Goal: Task Accomplishment & Management: Manage account settings

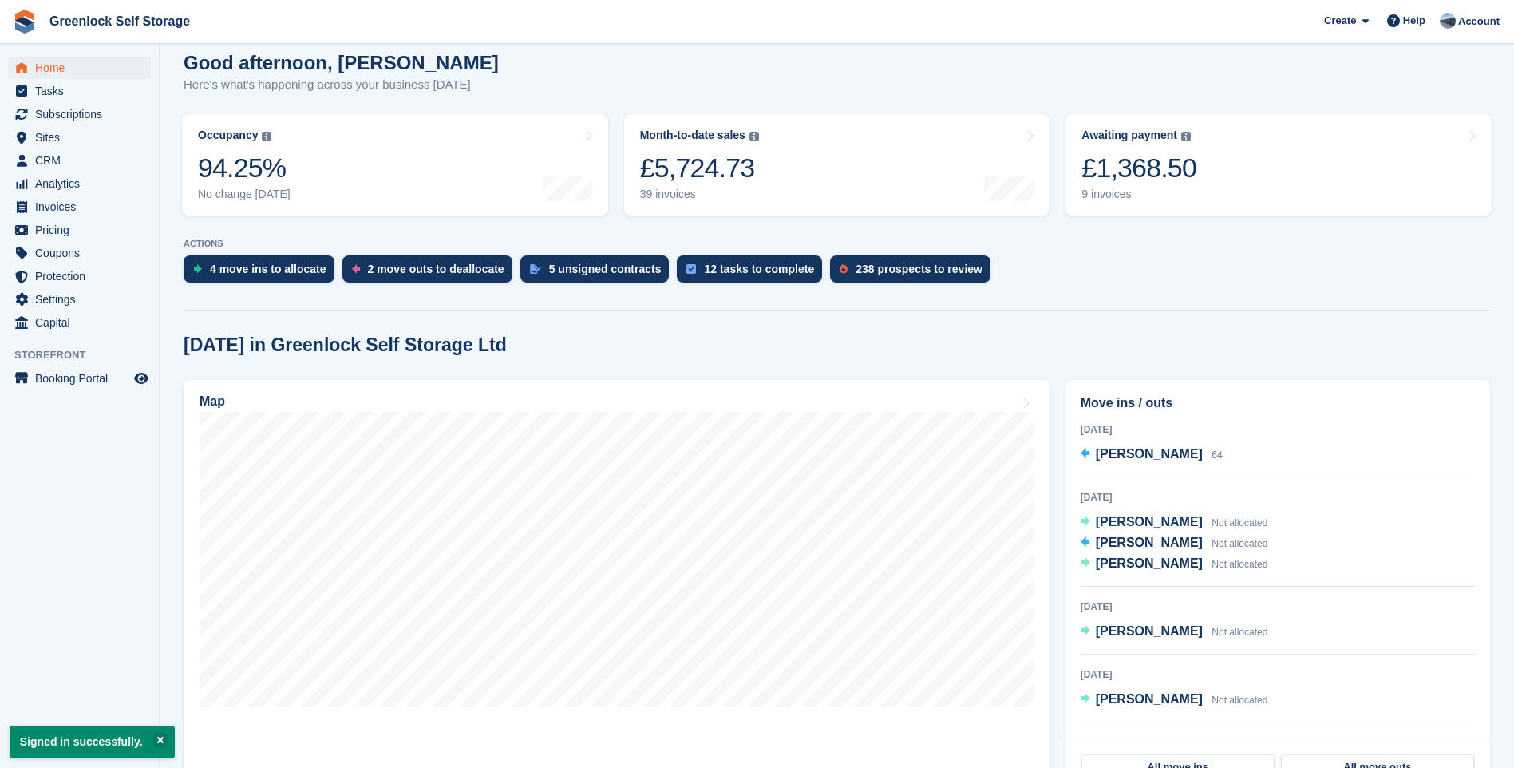
scroll to position [349, 0]
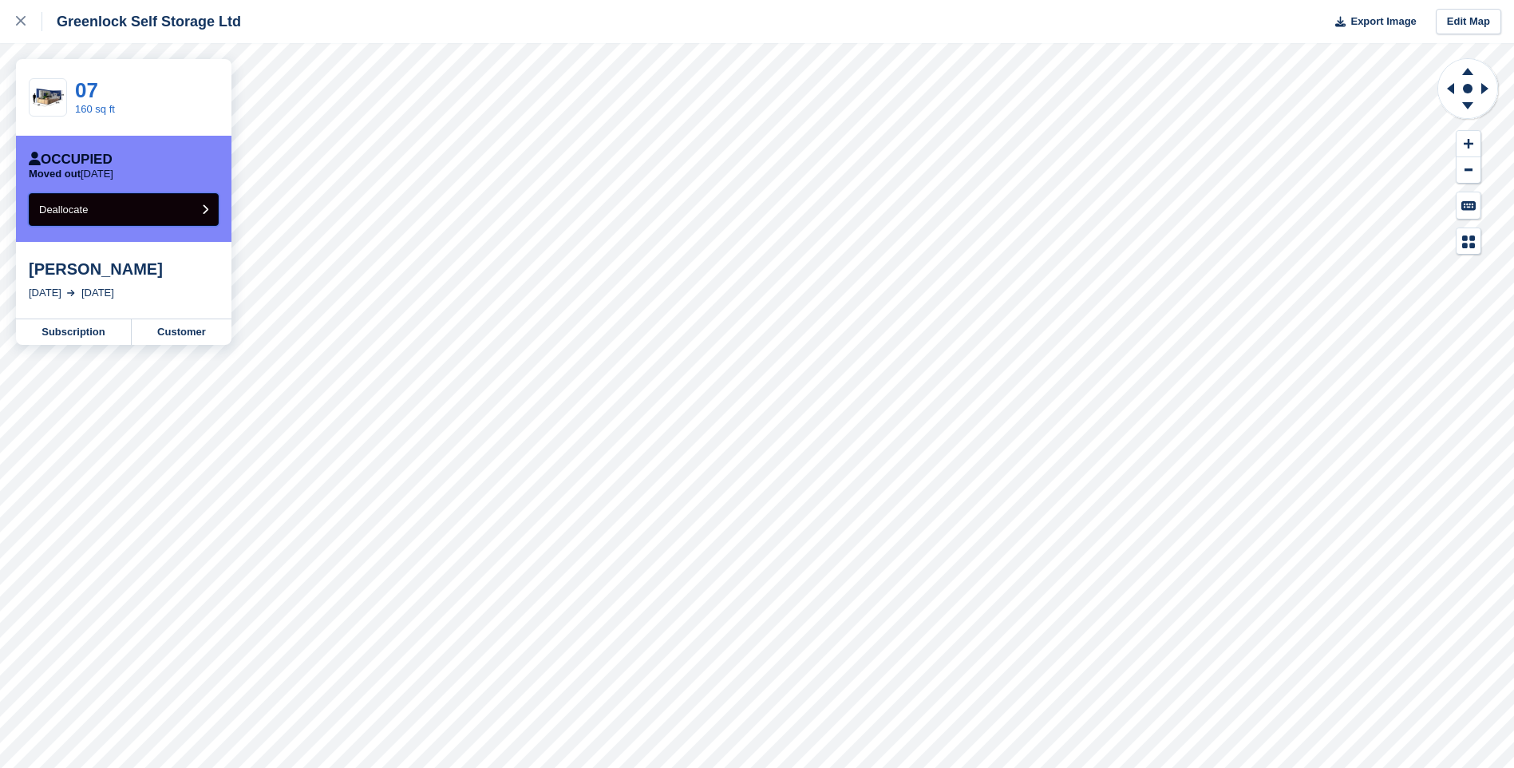
click at [174, 211] on button "Deallocate" at bounding box center [124, 209] width 190 height 33
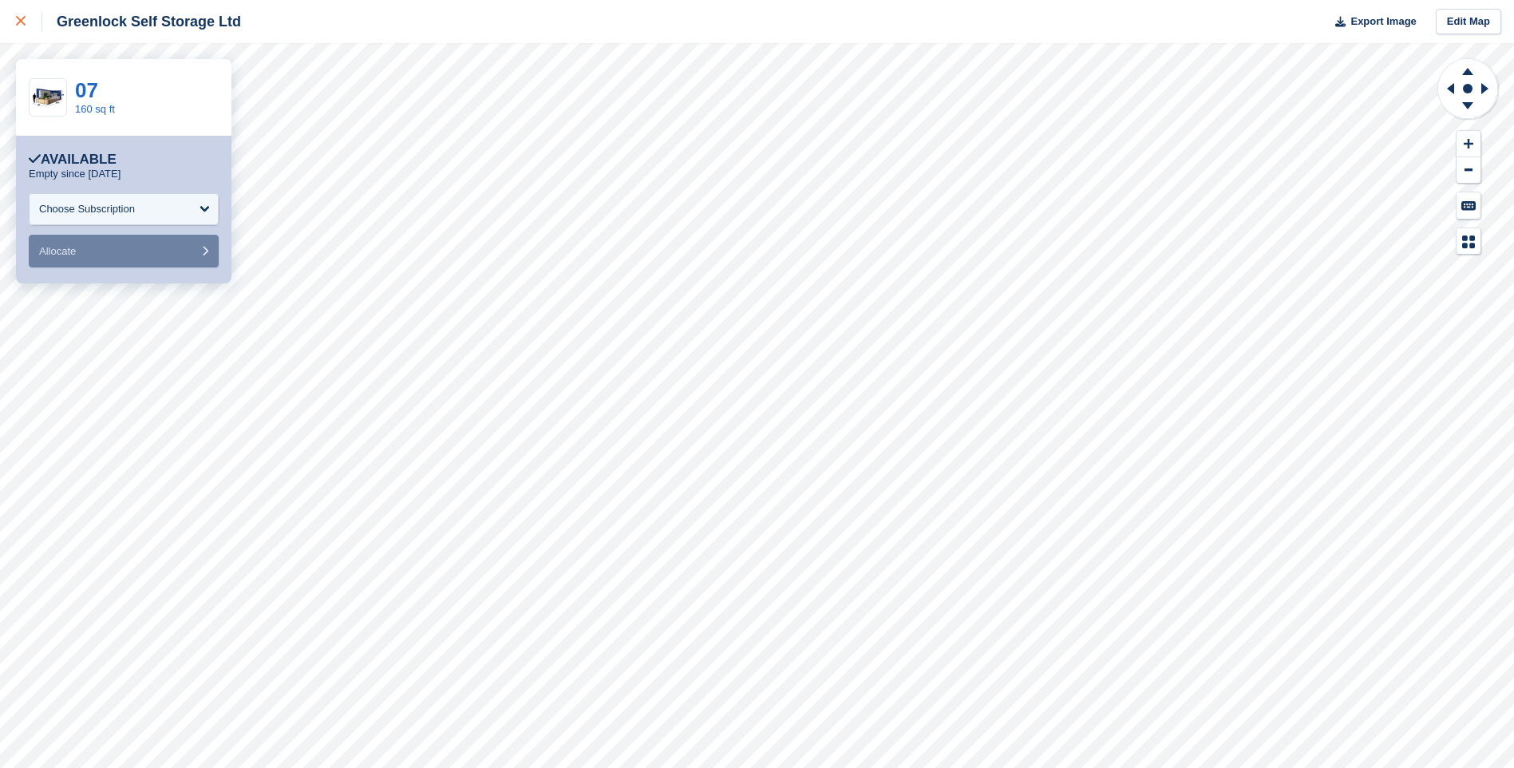
click at [23, 19] on icon at bounding box center [21, 21] width 10 height 10
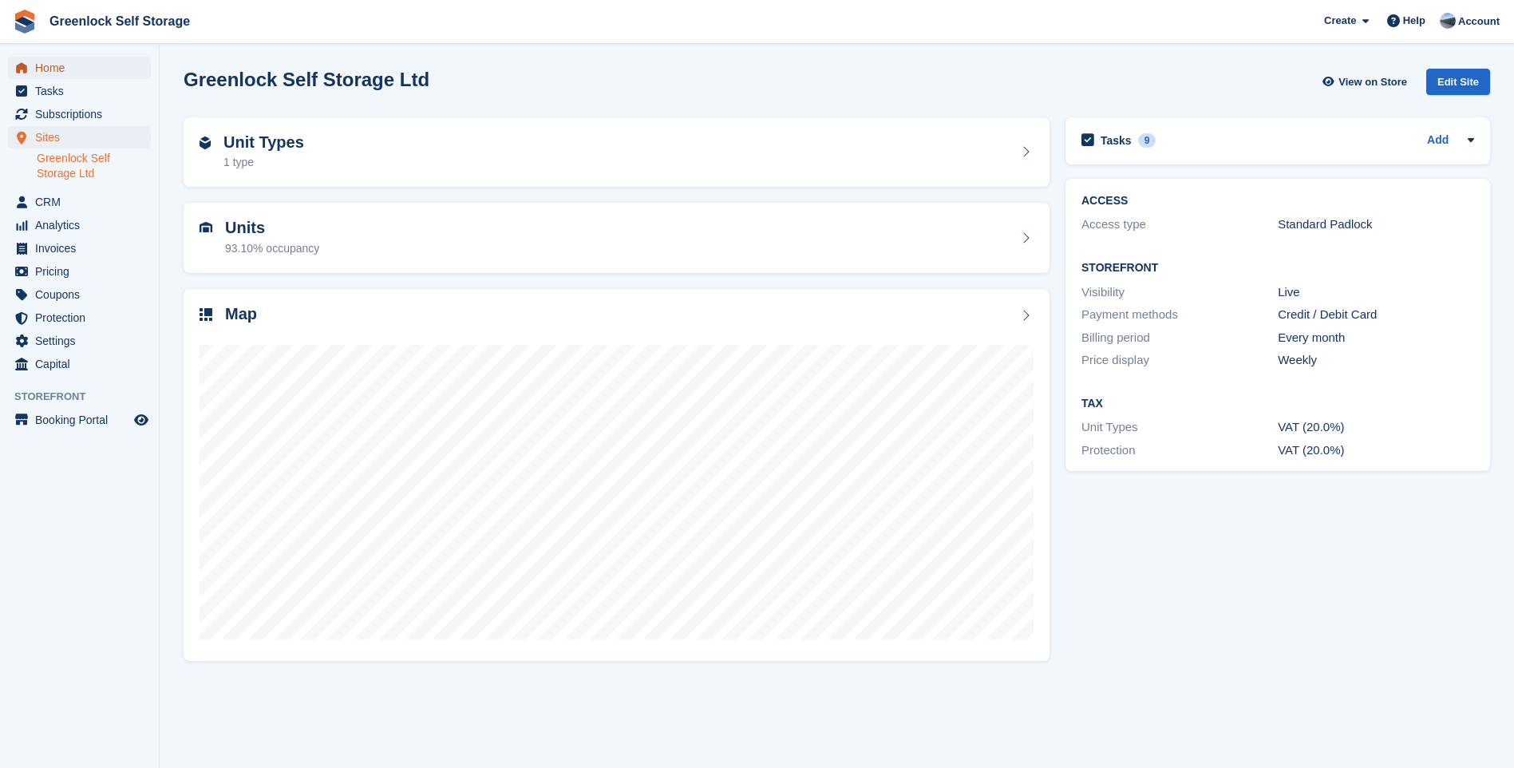
click at [109, 62] on span "Home" at bounding box center [83, 68] width 96 height 22
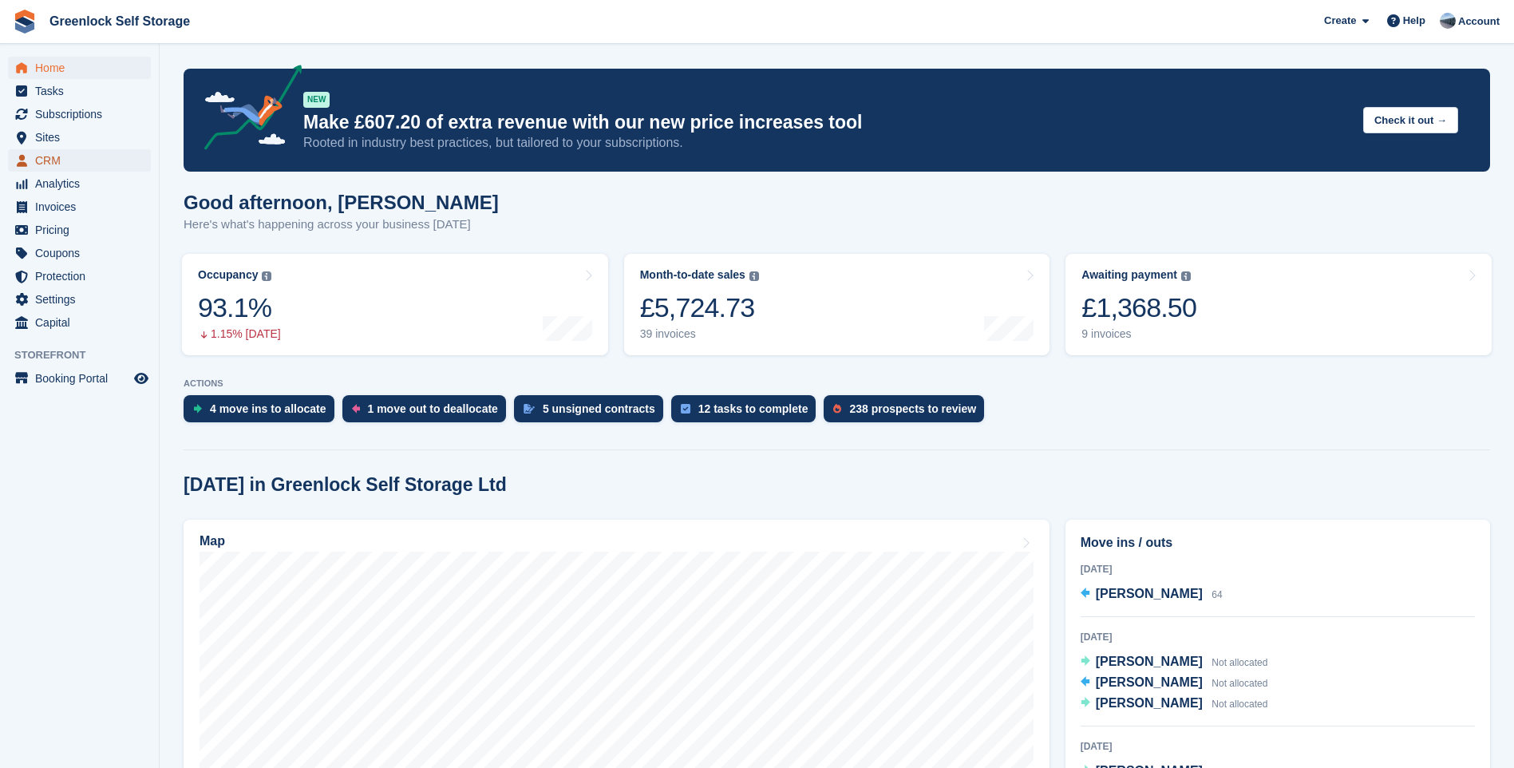
click at [67, 165] on span "CRM" at bounding box center [83, 160] width 96 height 22
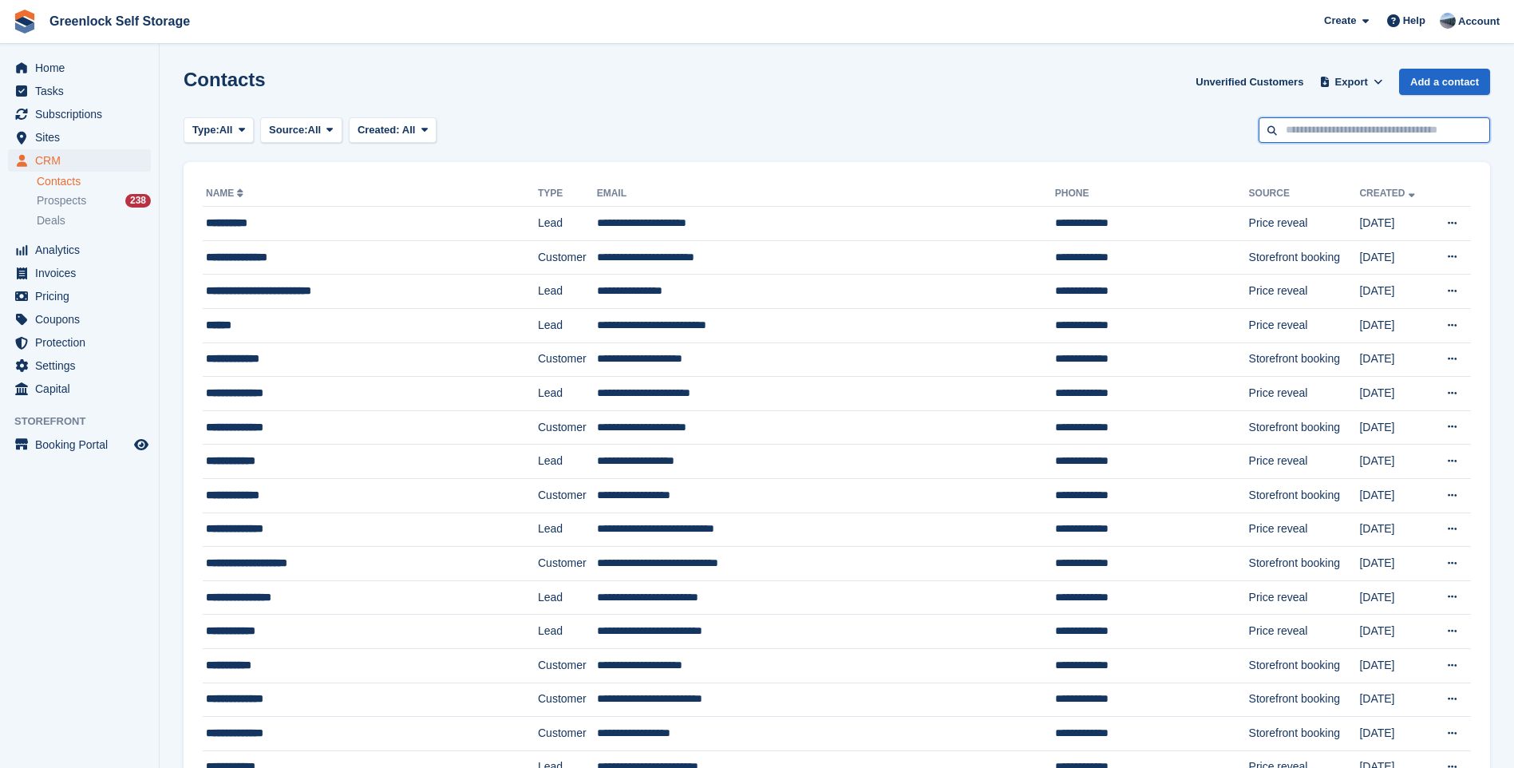
click at [1368, 135] on input "text" at bounding box center [1373, 130] width 231 height 26
type input "****"
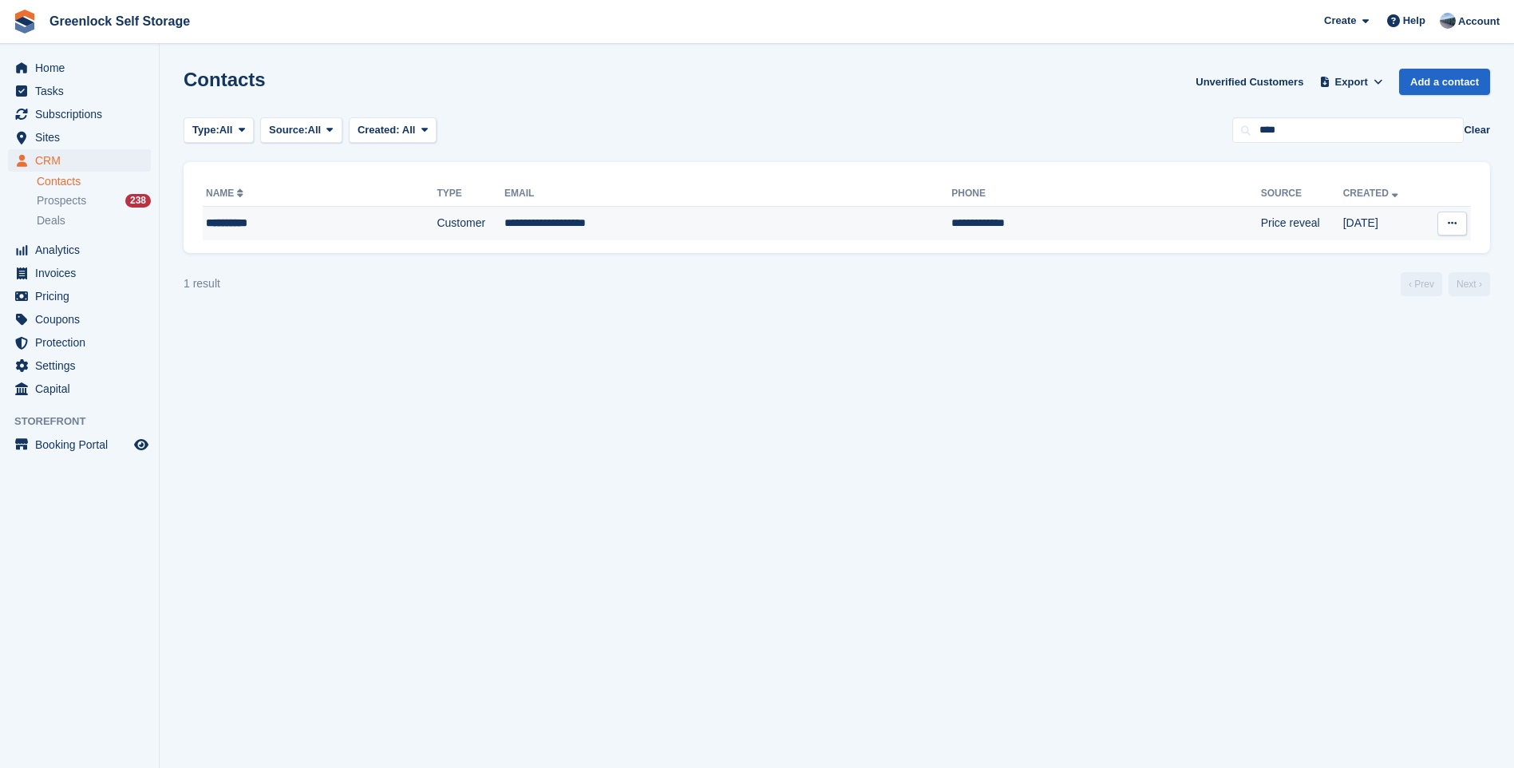
click at [232, 223] on div "**********" at bounding box center [288, 223] width 165 height 17
click at [226, 230] on div "**********" at bounding box center [288, 223] width 165 height 17
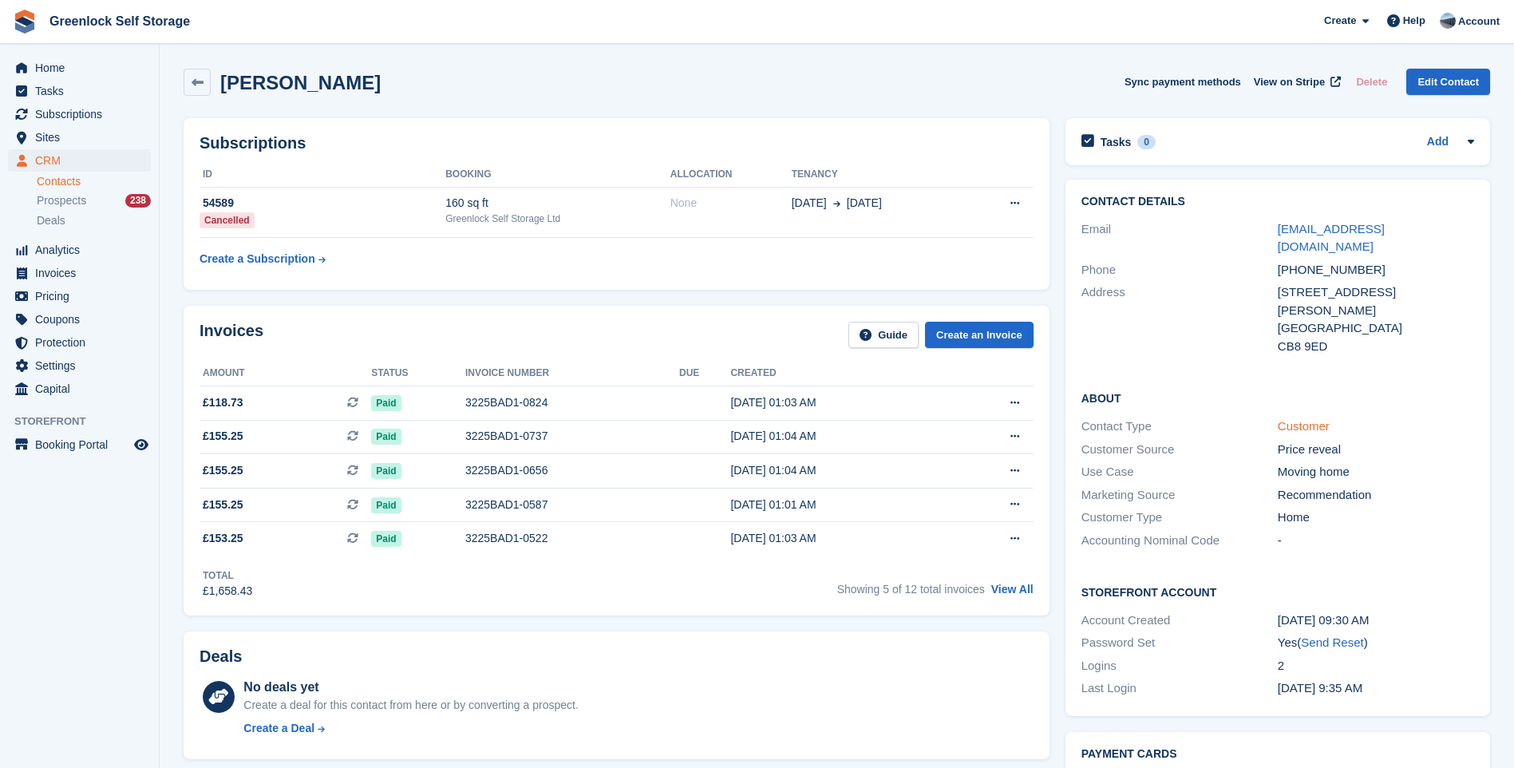
click at [1300, 419] on link "Customer" at bounding box center [1304, 426] width 52 height 14
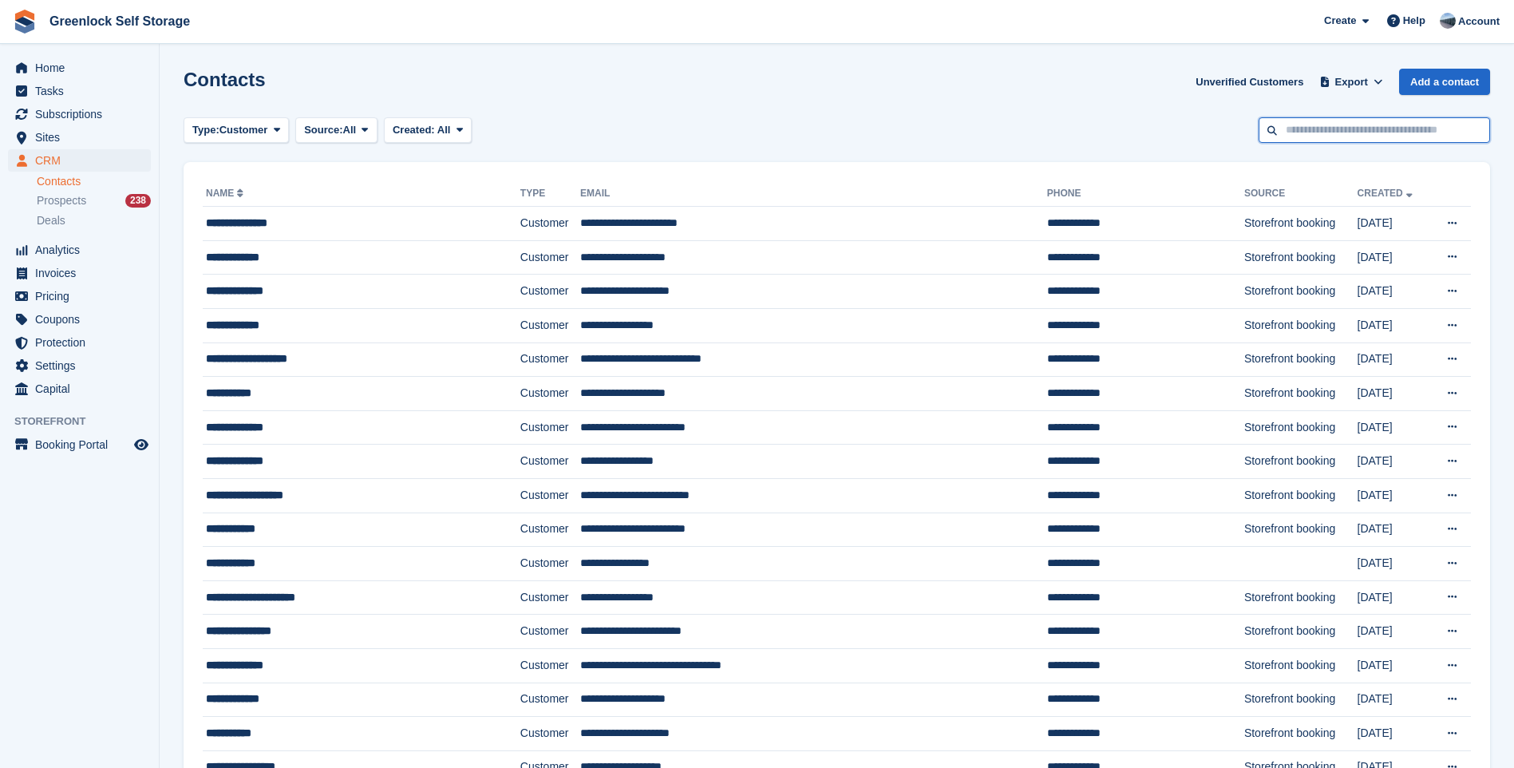
click at [1389, 130] on input "text" at bounding box center [1373, 130] width 231 height 26
type input "****"
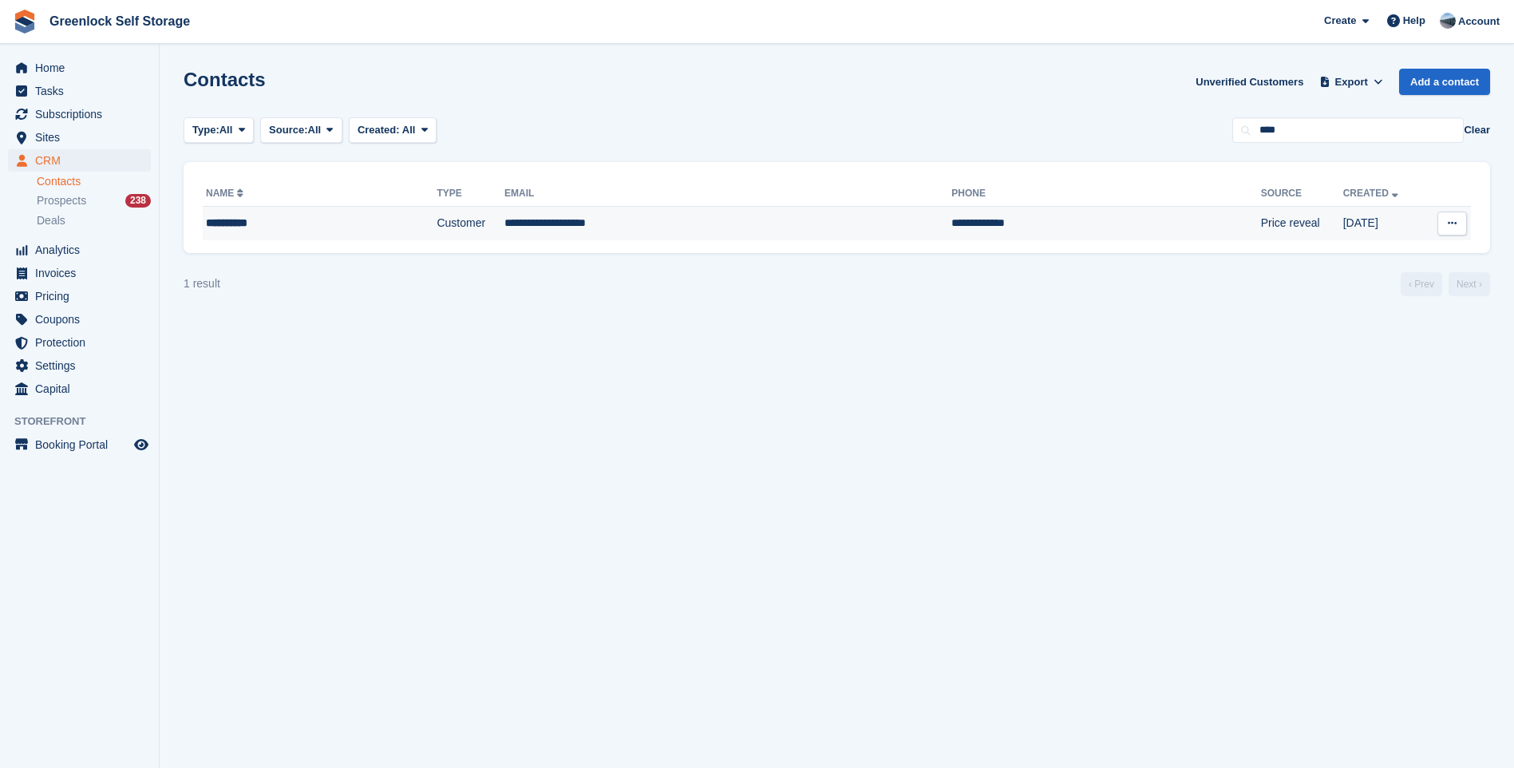
click at [225, 220] on div "**********" at bounding box center [288, 223] width 165 height 17
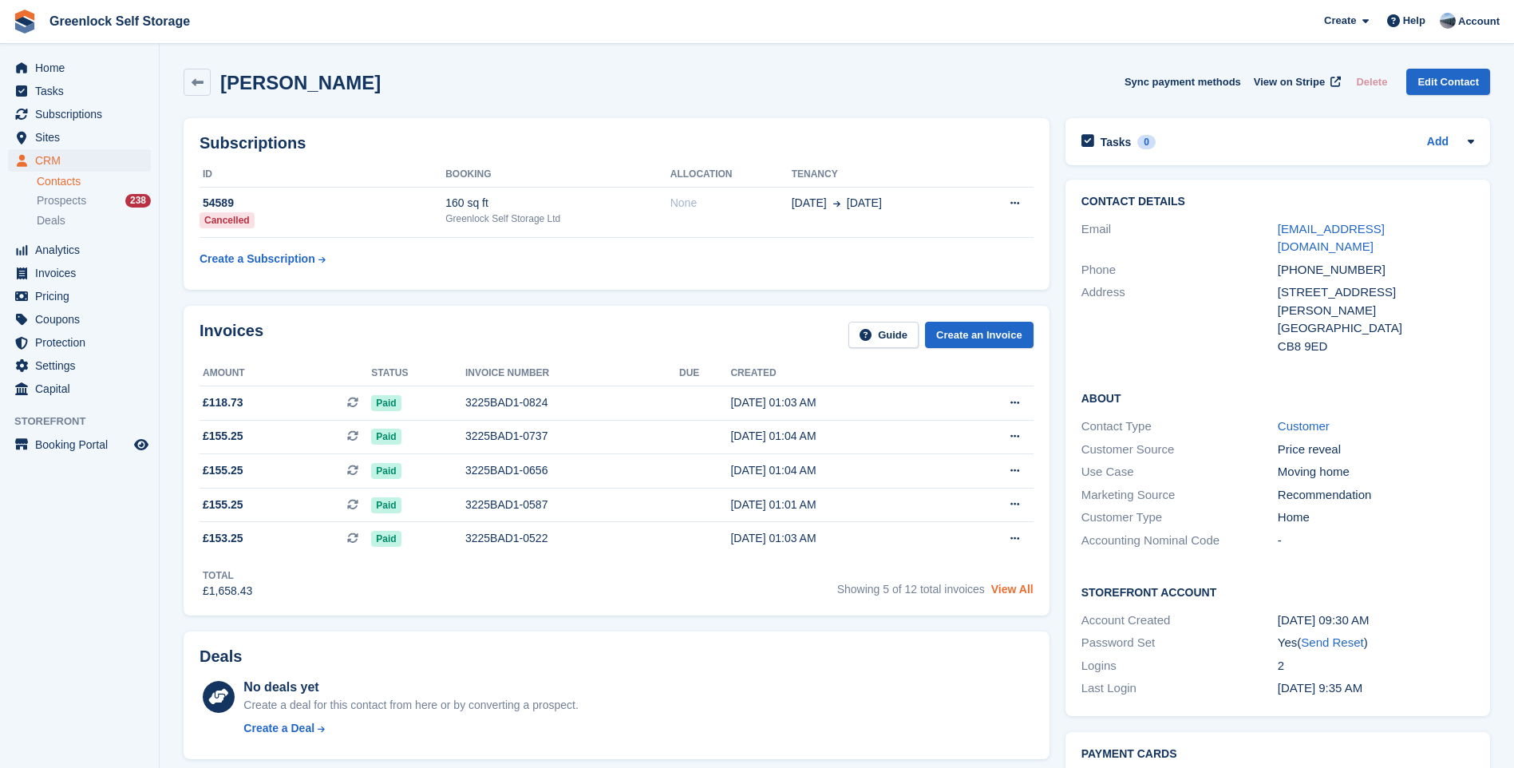
click at [1004, 593] on link "View All" at bounding box center [1012, 589] width 42 height 13
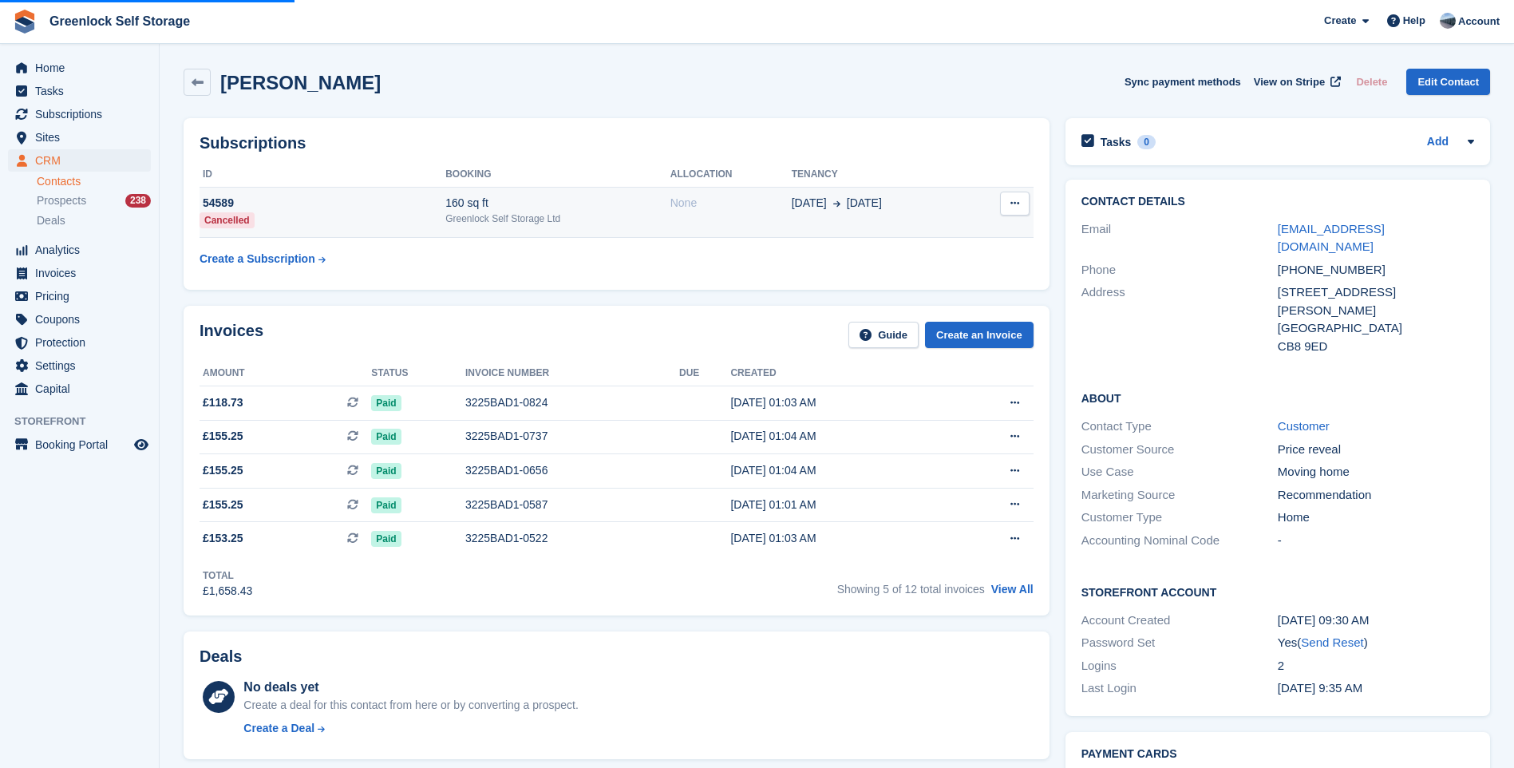
click at [1014, 203] on icon at bounding box center [1014, 203] width 9 height 10
click at [1013, 203] on icon at bounding box center [1014, 203] width 9 height 10
click at [223, 207] on div "54589" at bounding box center [322, 203] width 246 height 17
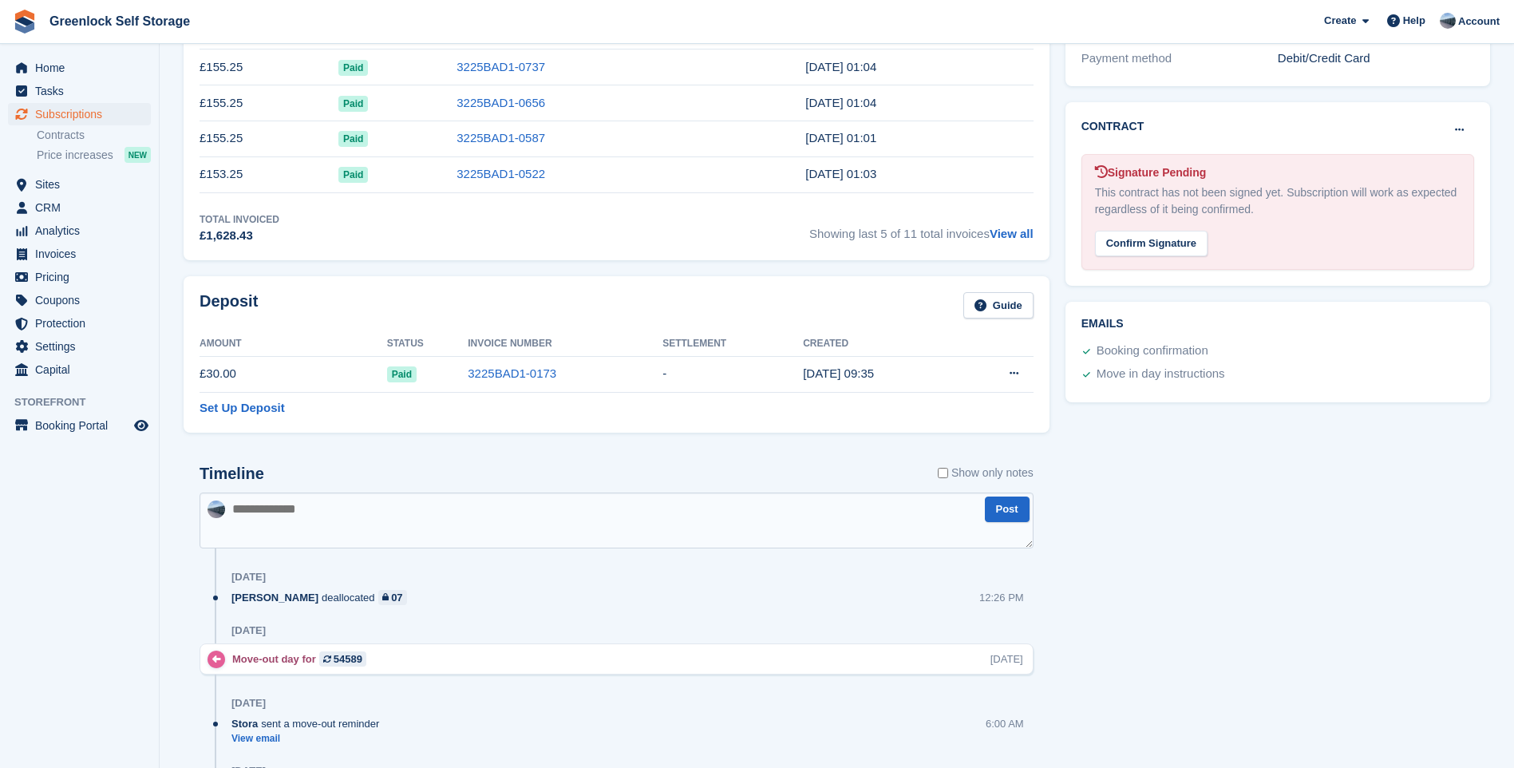
scroll to position [638, 0]
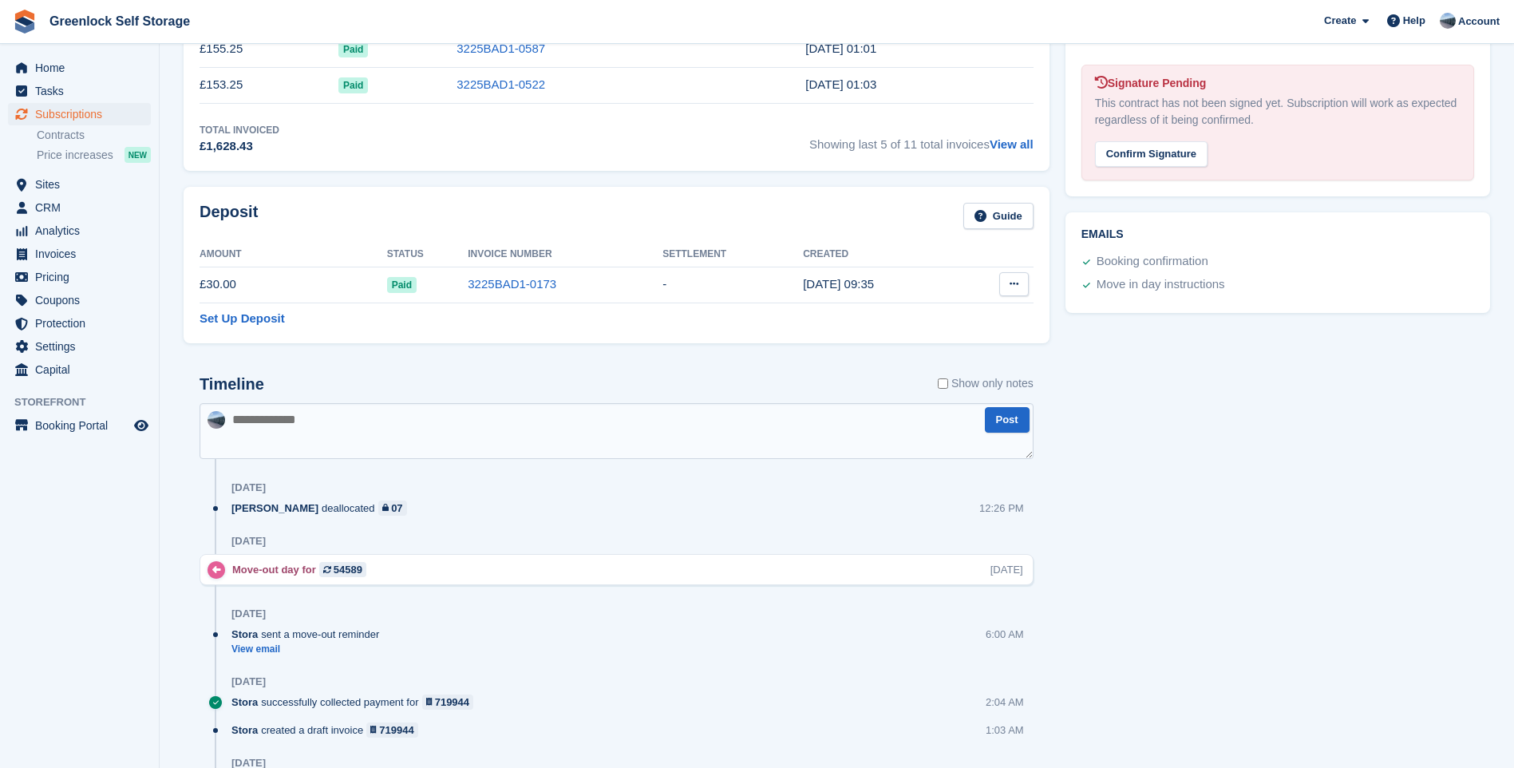
click at [1018, 279] on icon at bounding box center [1013, 283] width 9 height 10
click at [970, 318] on p "Settle deposit" at bounding box center [952, 315] width 139 height 21
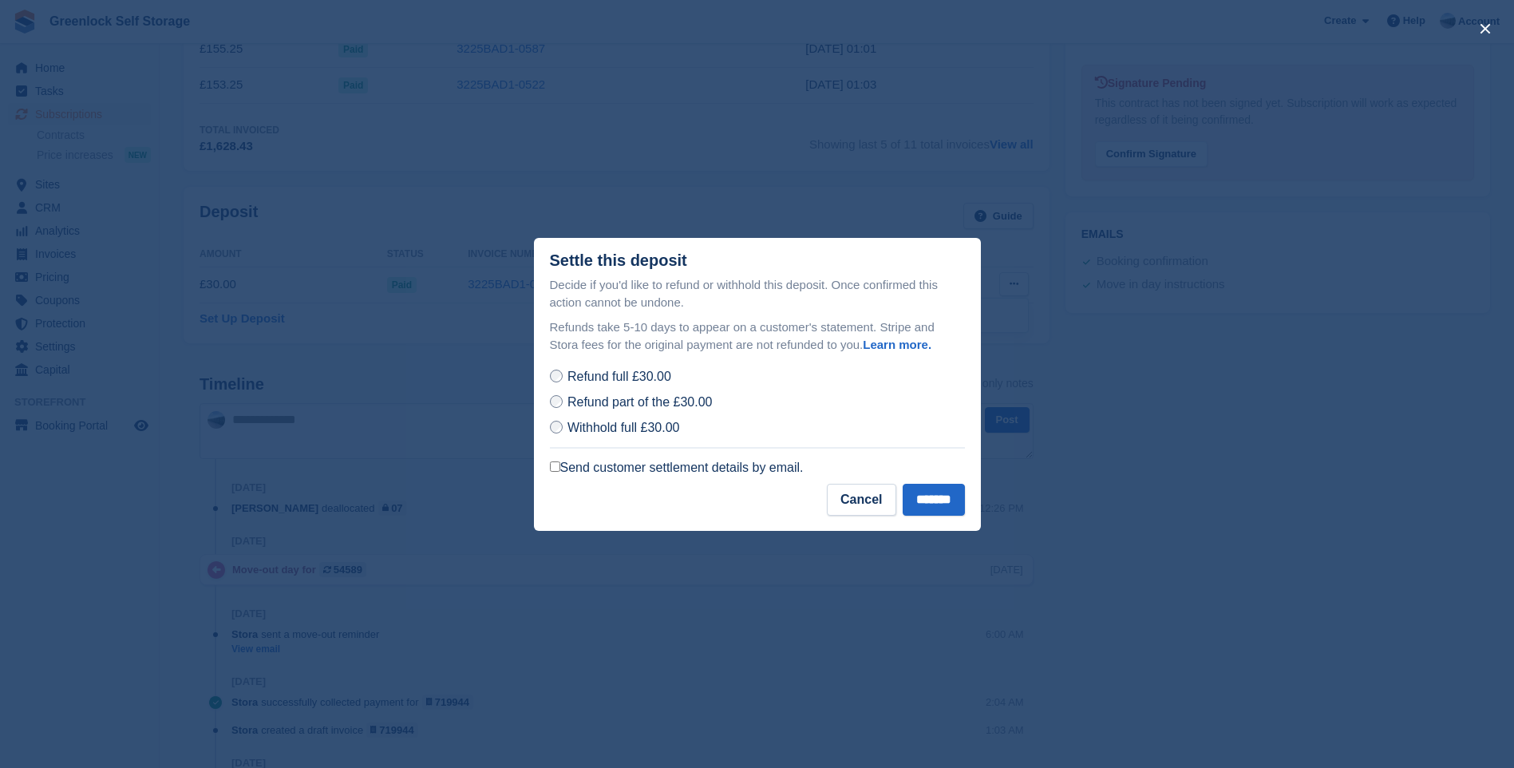
click at [733, 469] on label "Send customer settlement details by email." at bounding box center [677, 468] width 254 height 16
click at [847, 508] on button "Cancel" at bounding box center [861, 500] width 69 height 32
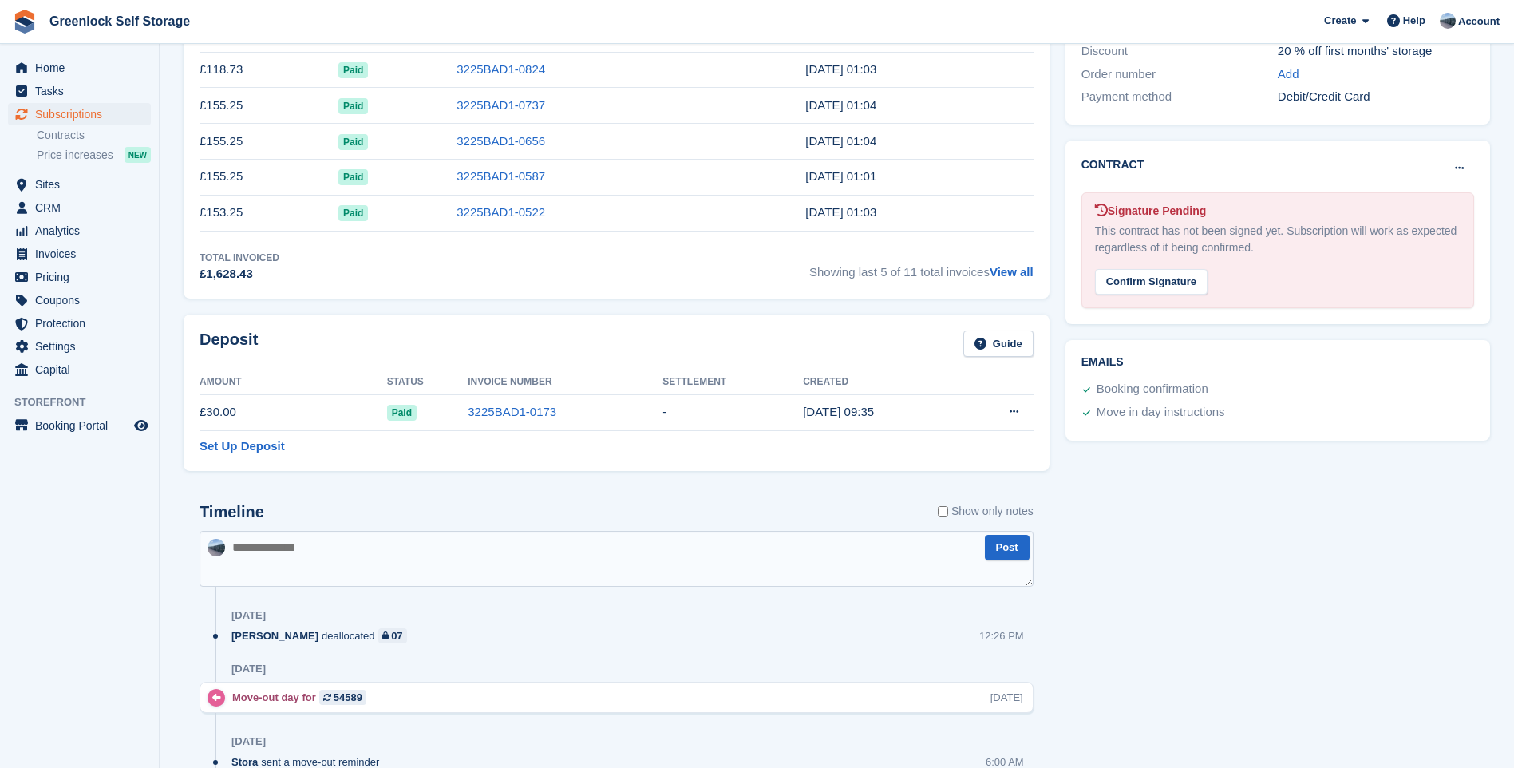
scroll to position [559, 0]
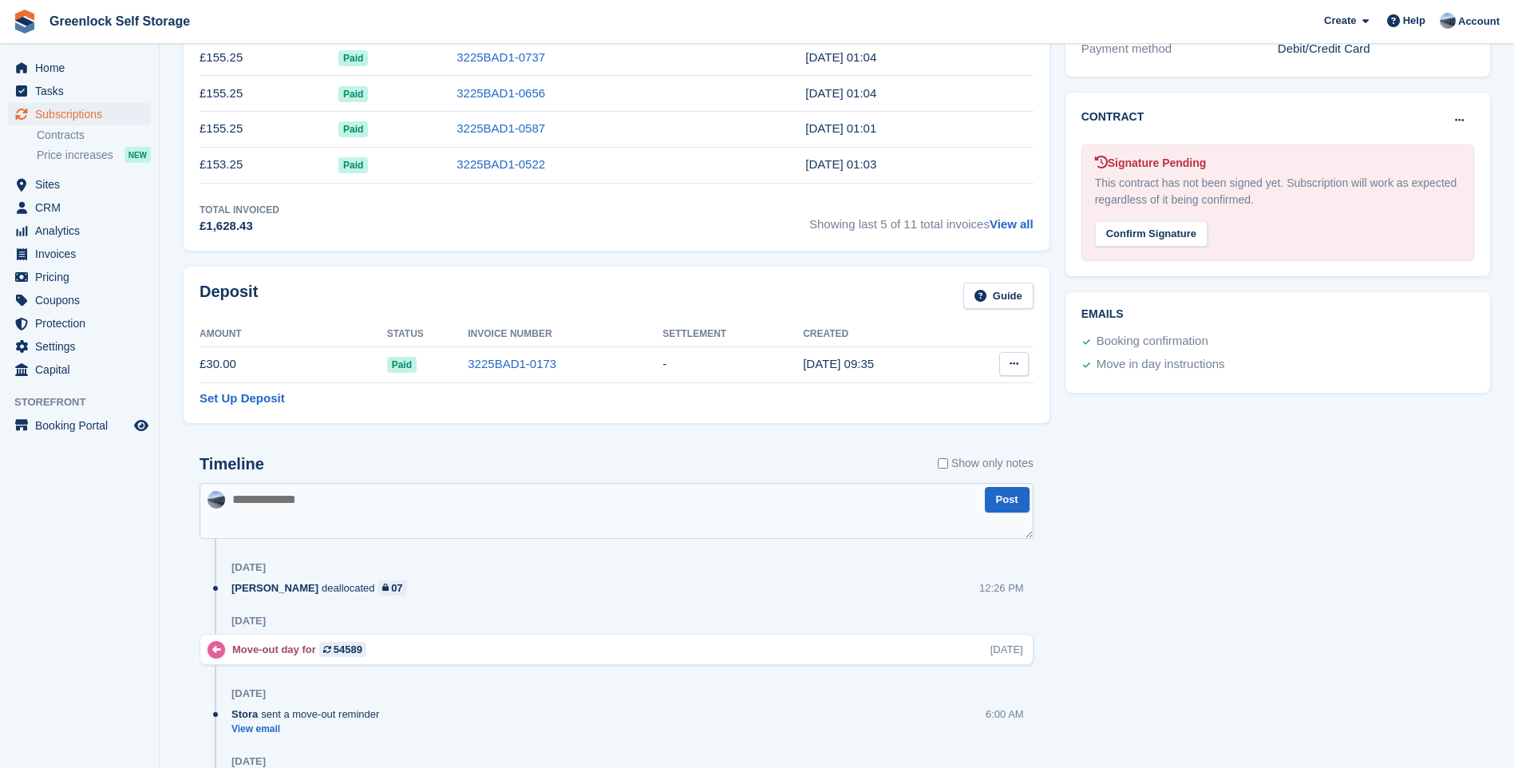
click at [1013, 358] on icon at bounding box center [1013, 363] width 9 height 10
click at [966, 394] on p "Settle deposit" at bounding box center [952, 395] width 139 height 21
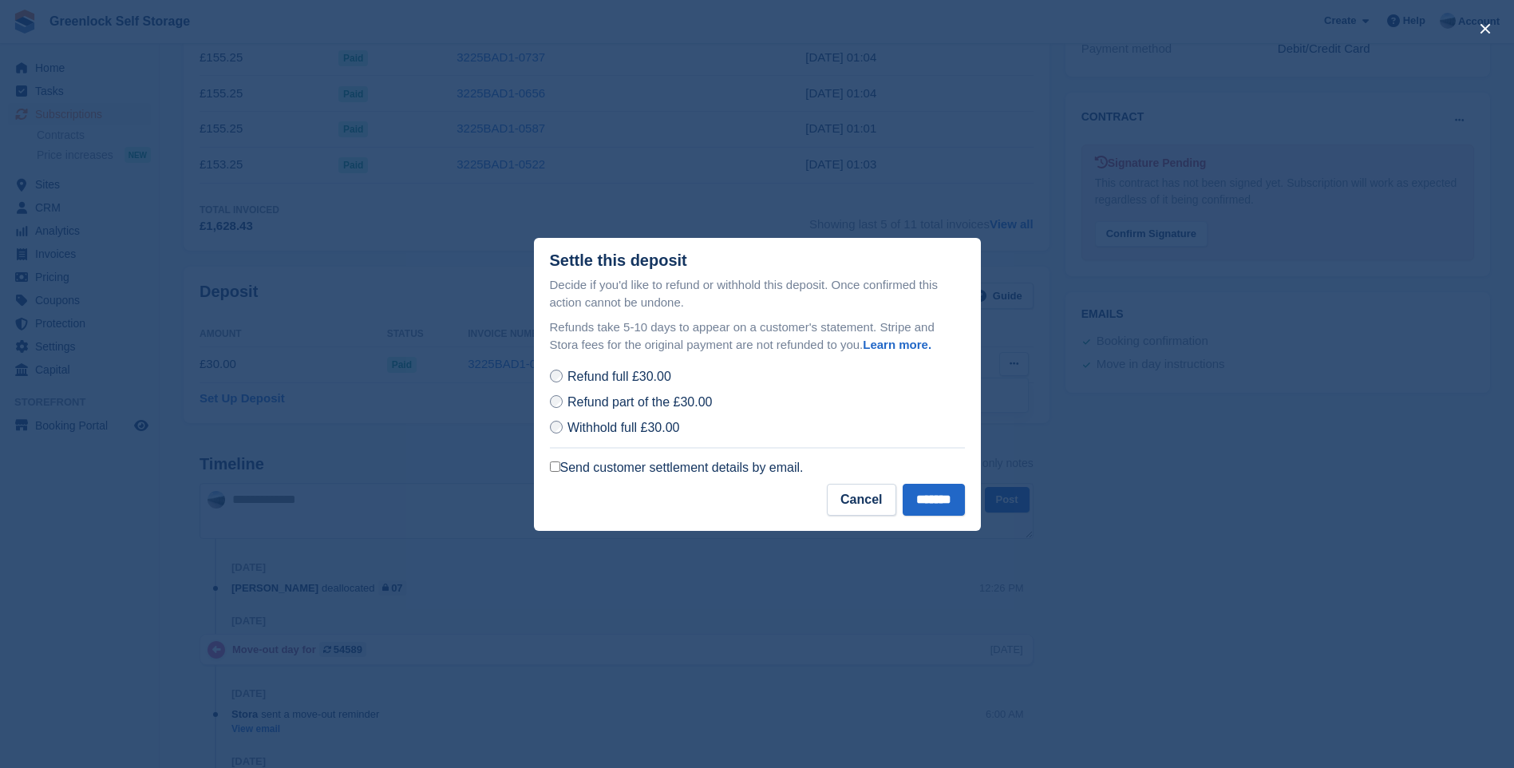
click at [681, 460] on label "Send customer settlement details by email." at bounding box center [677, 468] width 254 height 16
click at [922, 510] on input "*******" at bounding box center [934, 500] width 62 height 32
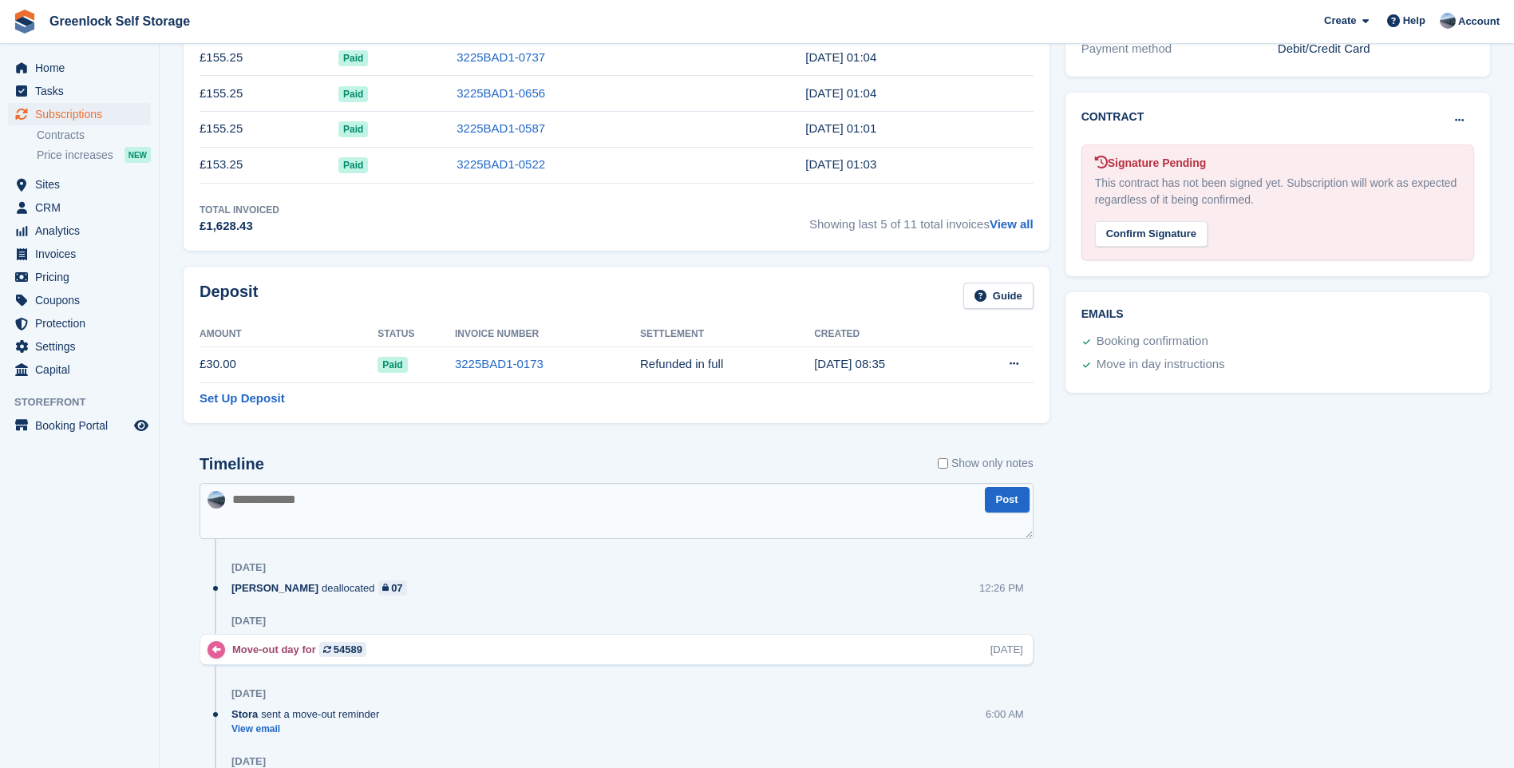
scroll to position [0, 0]
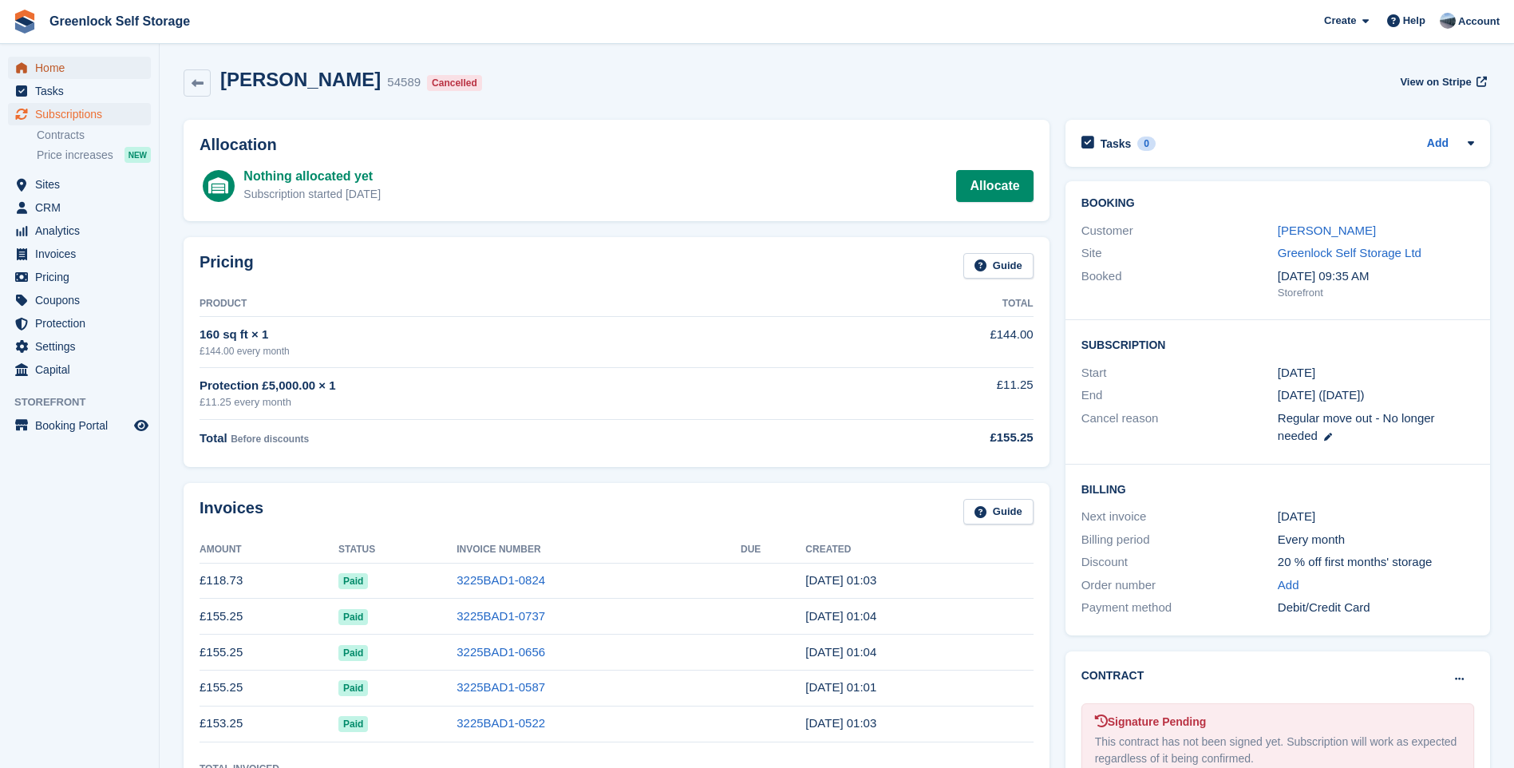
click at [47, 61] on span "Home" at bounding box center [83, 68] width 96 height 22
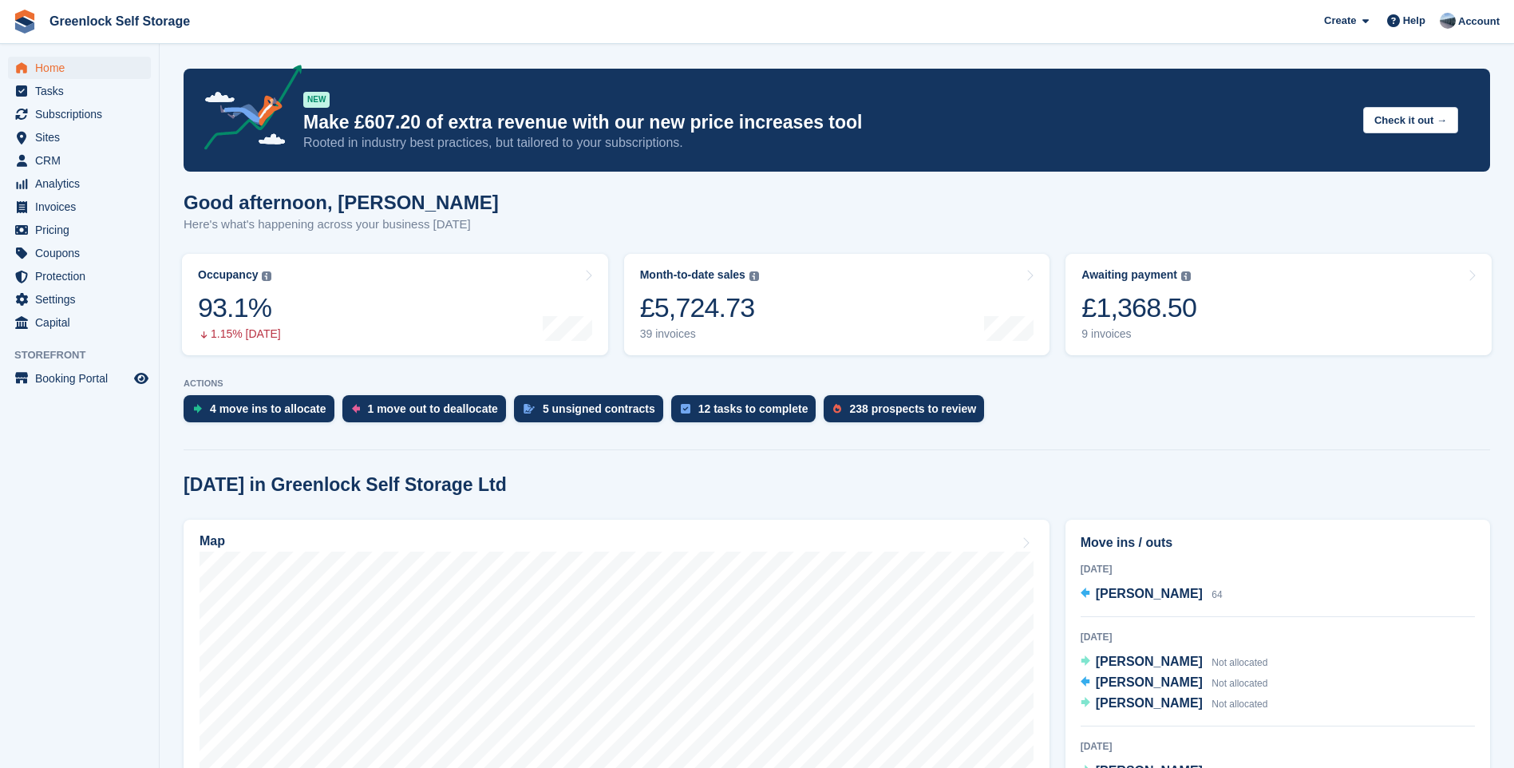
click at [734, 202] on div "Good afternoon, [PERSON_NAME] Here's what's happening across your business [DAT…" at bounding box center [837, 222] width 1306 height 61
click at [1191, 412] on div "4 move ins to allocate 1 move out to deallocate 5 unsigned contracts 12 tasks t…" at bounding box center [837, 412] width 1306 height 35
click at [1273, 415] on div "4 move ins to allocate 1 move out to deallocate 5 unsigned contracts 12 tasks t…" at bounding box center [837, 412] width 1306 height 35
